Goal: Task Accomplishment & Management: Manage account settings

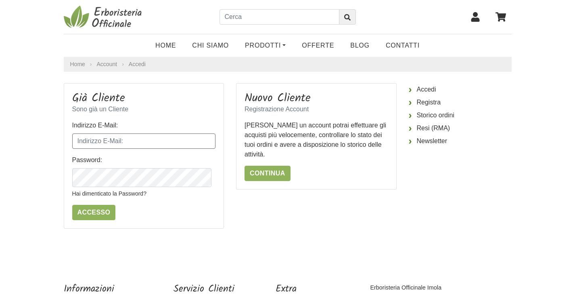
click at [181, 149] on input "Indirizzo E-Mail:" at bounding box center [144, 140] width 144 height 15
type input "doppiarana@libero.it"
click at [208, 180] on icon "button" at bounding box center [208, 176] width 8 height 8
click at [97, 220] on input "Accesso" at bounding box center [94, 212] width 44 height 15
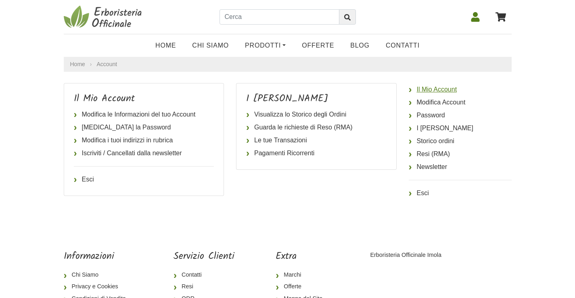
click at [461, 96] on link "Il Mio Account" at bounding box center [459, 89] width 103 height 13
click at [458, 96] on link "Il Mio Account" at bounding box center [459, 89] width 103 height 13
click at [280, 121] on link "Visualizza lo Storico degli Ordini" at bounding box center [316, 114] width 140 height 13
click at [429, 109] on link "Modifica Account" at bounding box center [459, 102] width 103 height 13
